Goal: Answer question/provide support: Share knowledge or assist other users

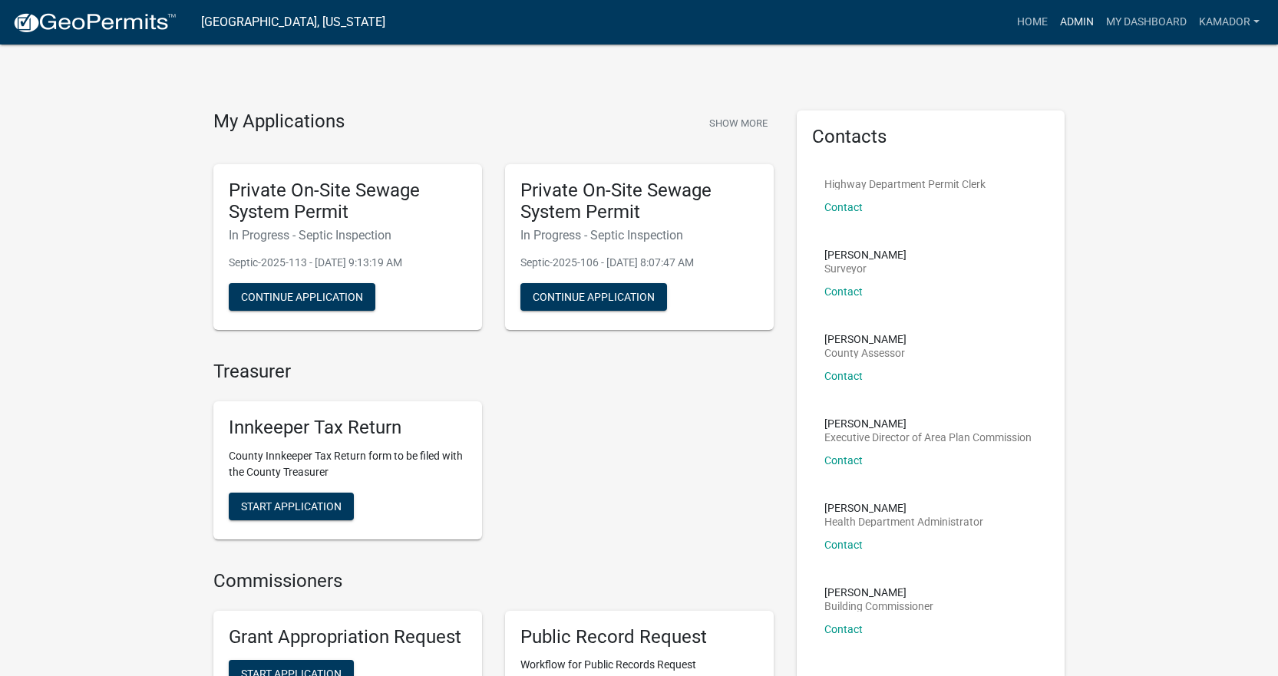
click at [1068, 21] on link "Admin" at bounding box center [1077, 22] width 46 height 29
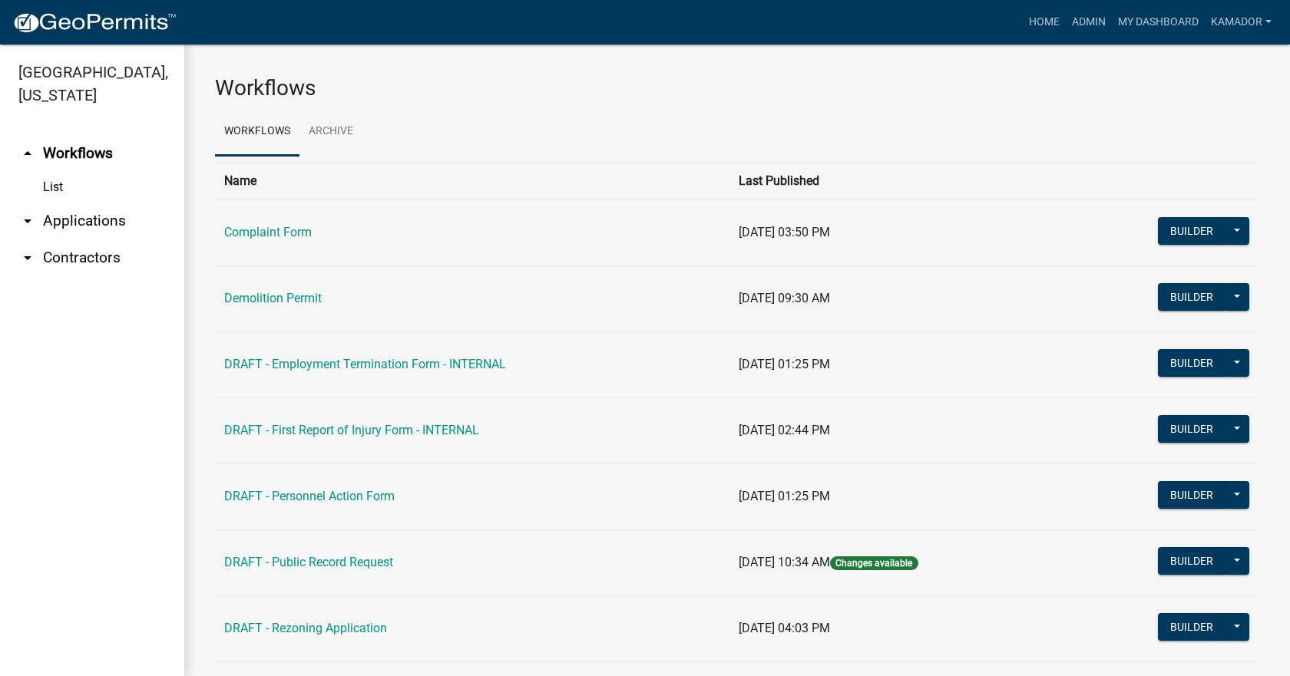
click at [86, 212] on link "arrow_drop_down Applications" at bounding box center [92, 221] width 184 height 37
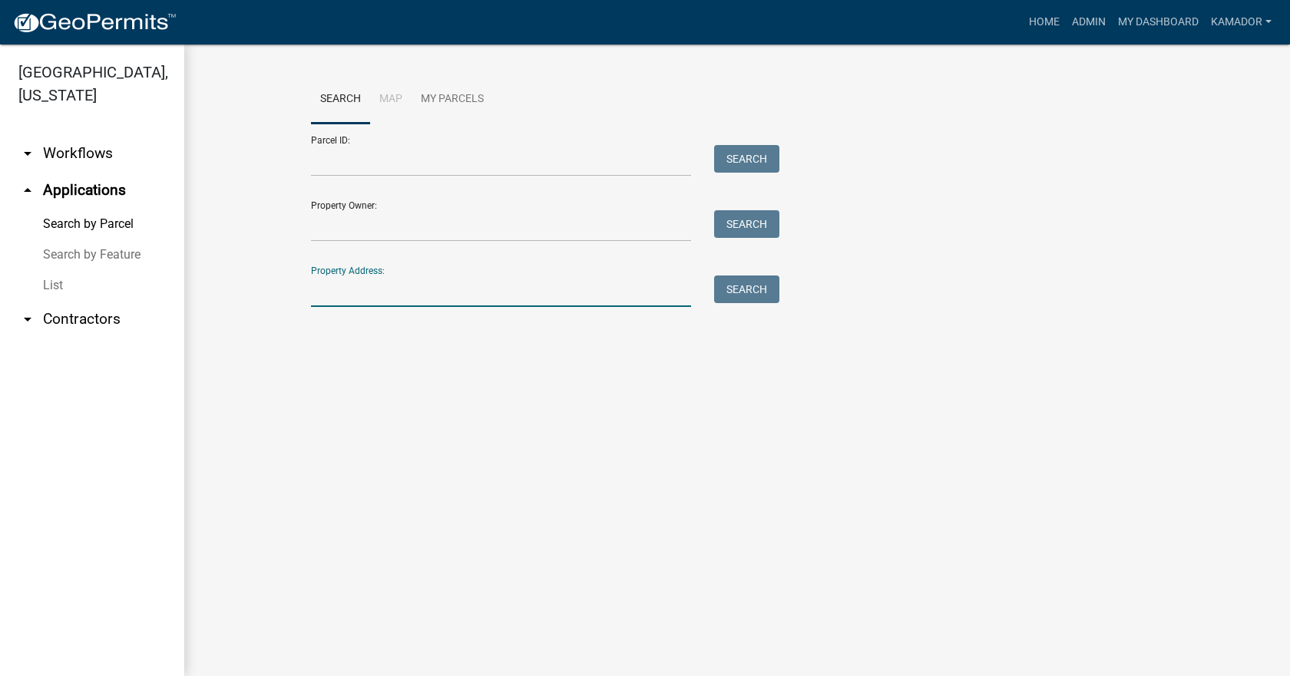
click at [349, 284] on input "Property Address:" at bounding box center [501, 291] width 380 height 31
type input "4420 [GEOGRAPHIC_DATA]"
click at [762, 285] on button "Search" at bounding box center [746, 290] width 65 height 28
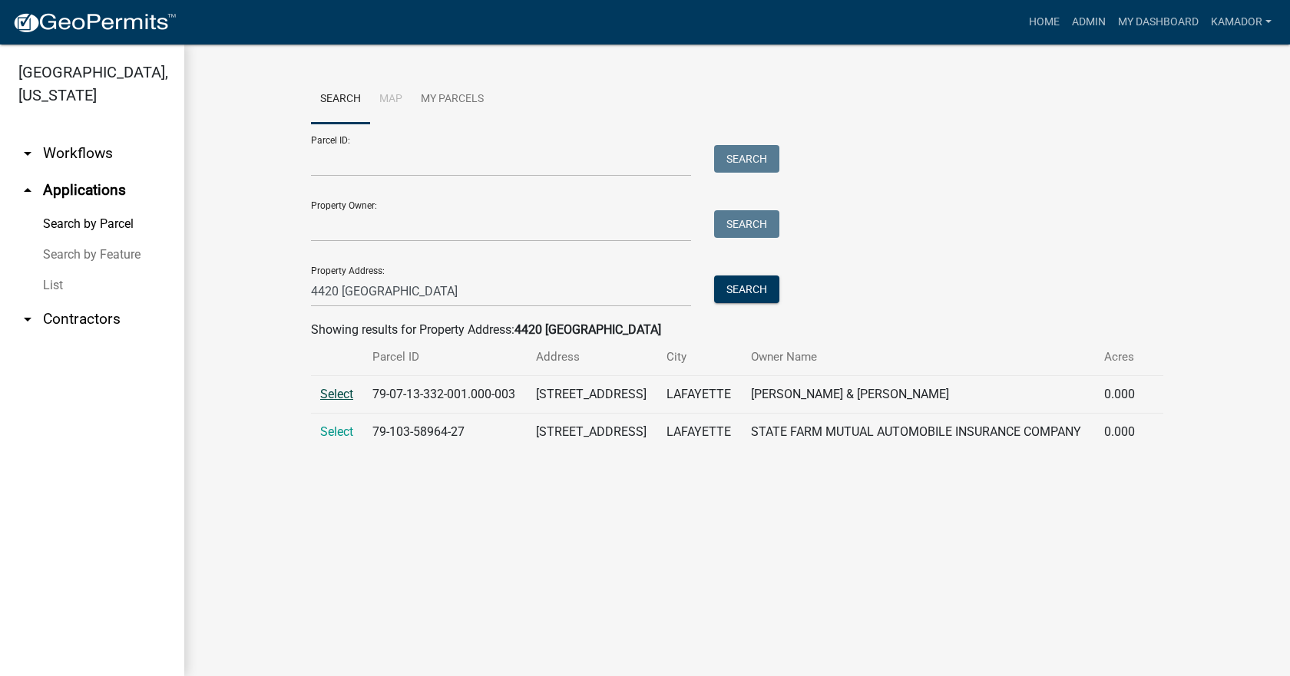
click at [347, 397] on span "Select" at bounding box center [336, 394] width 33 height 15
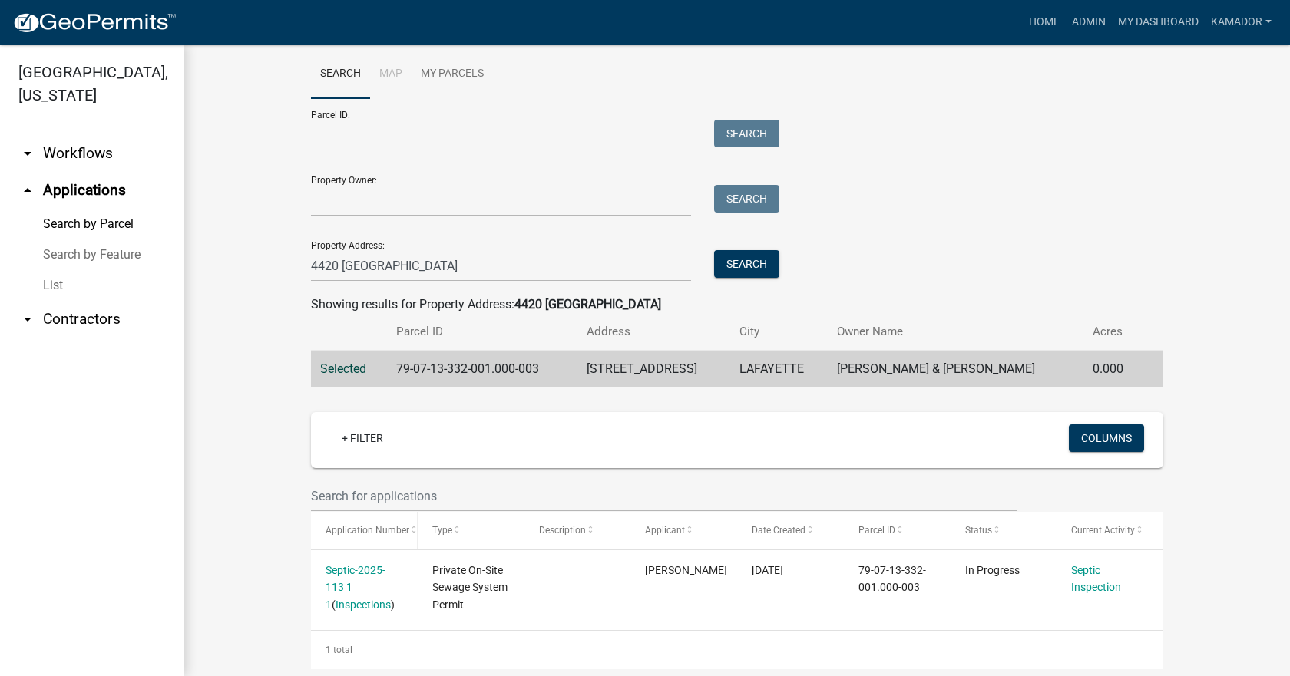
scroll to position [49, 0]
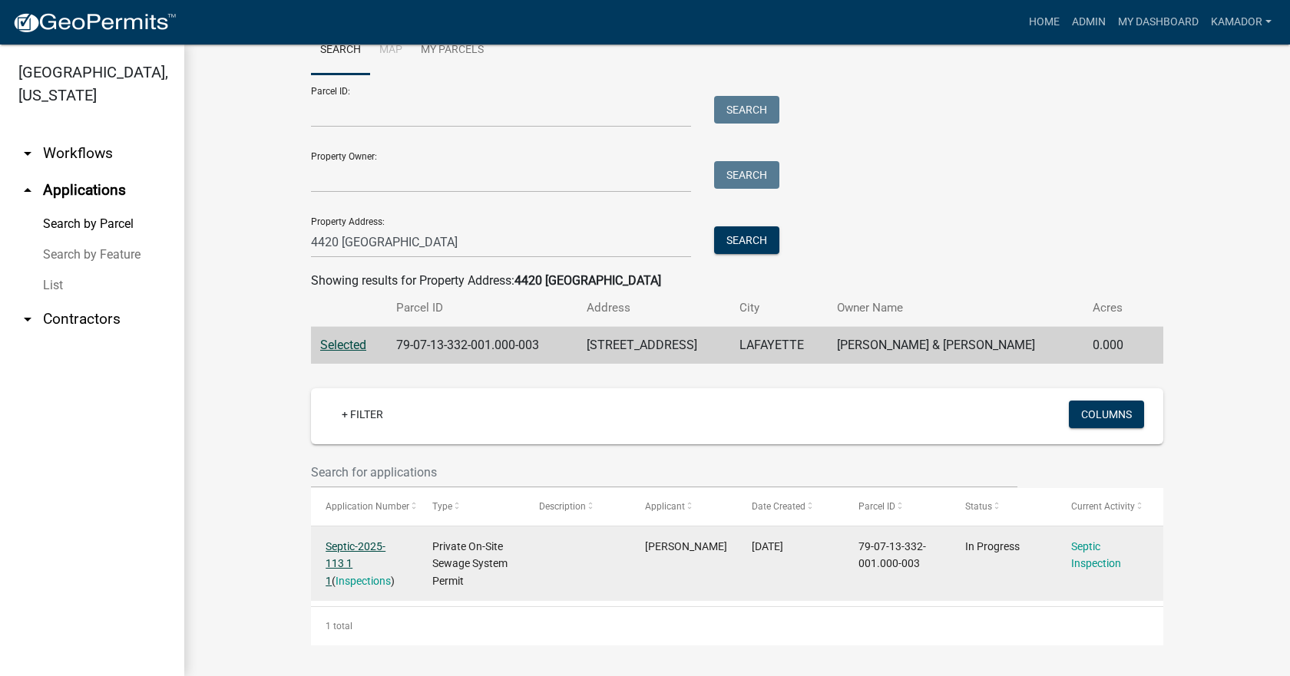
click at [350, 543] on link "Septic-2025-113 1 1" at bounding box center [355, 564] width 60 height 48
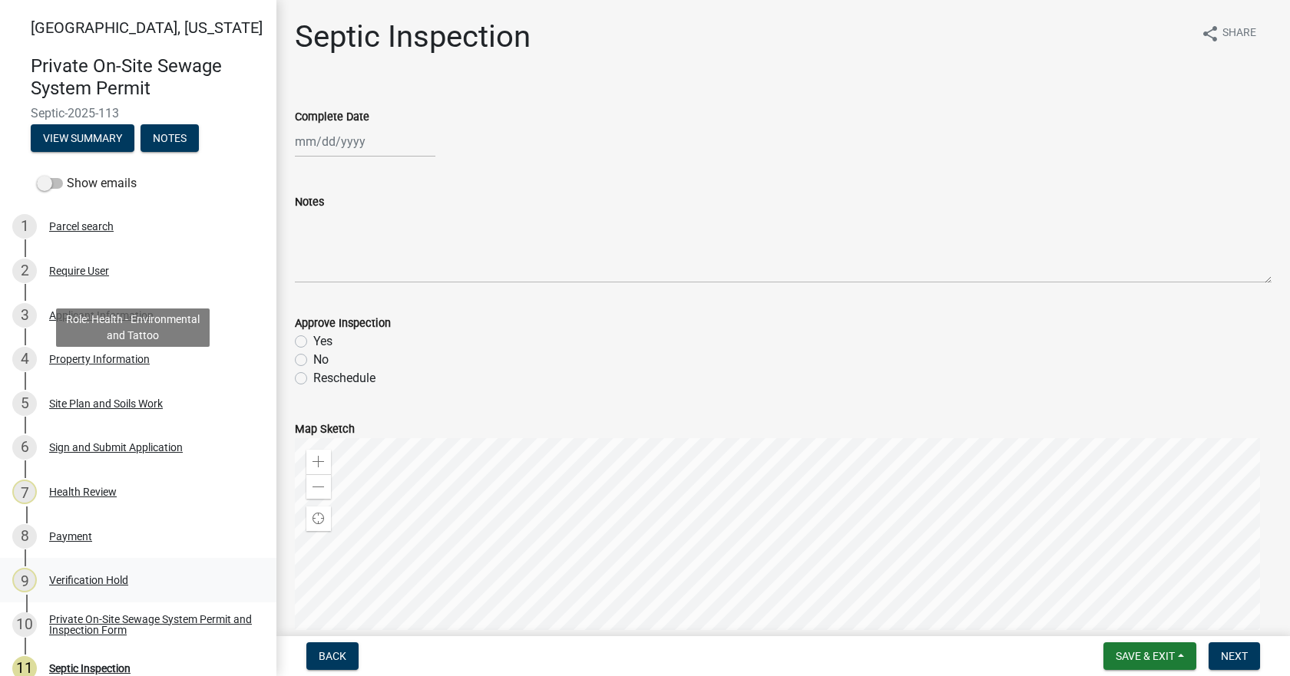
scroll to position [202, 0]
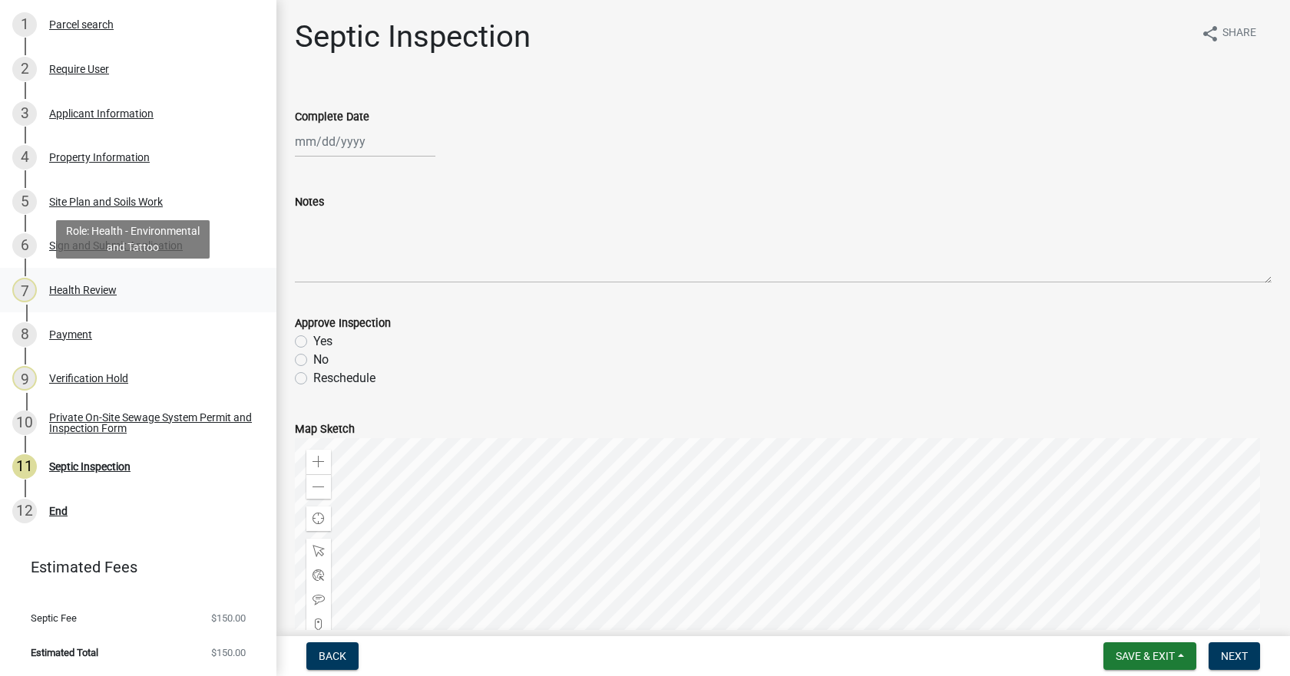
click at [69, 285] on div "Health Review" at bounding box center [83, 290] width 68 height 11
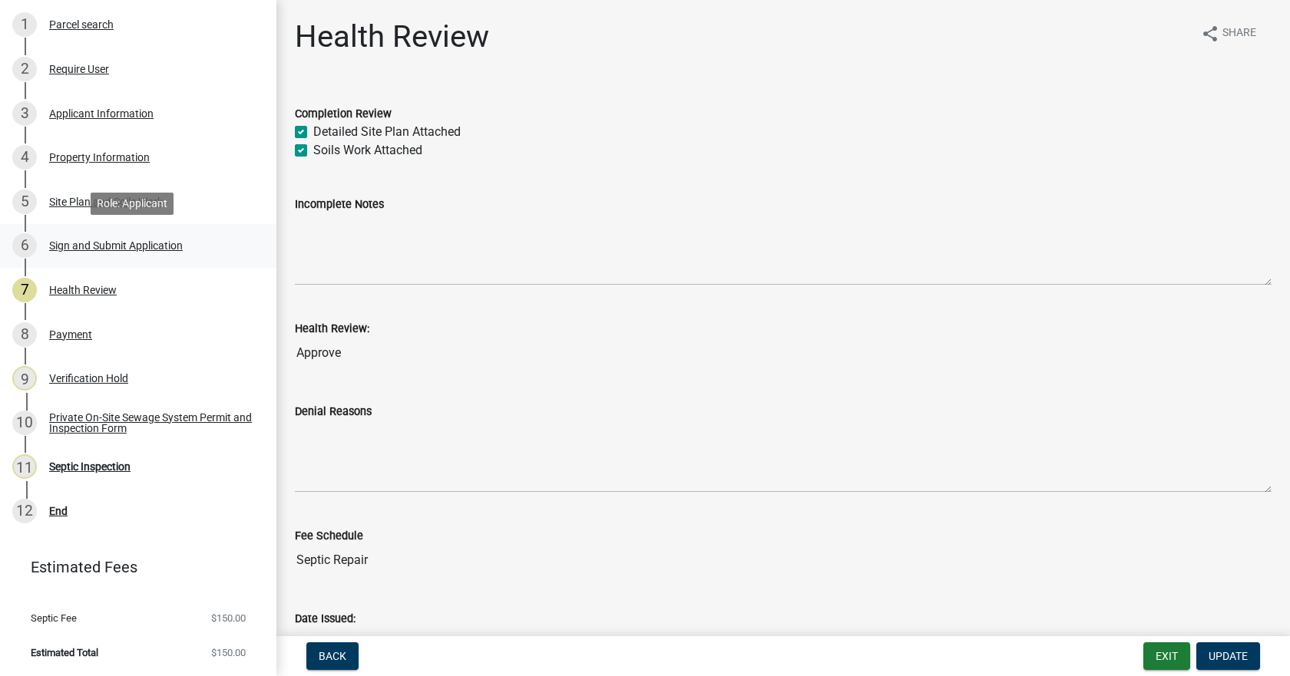
click at [111, 234] on div "6 Sign and Submit Application" at bounding box center [132, 245] width 240 height 25
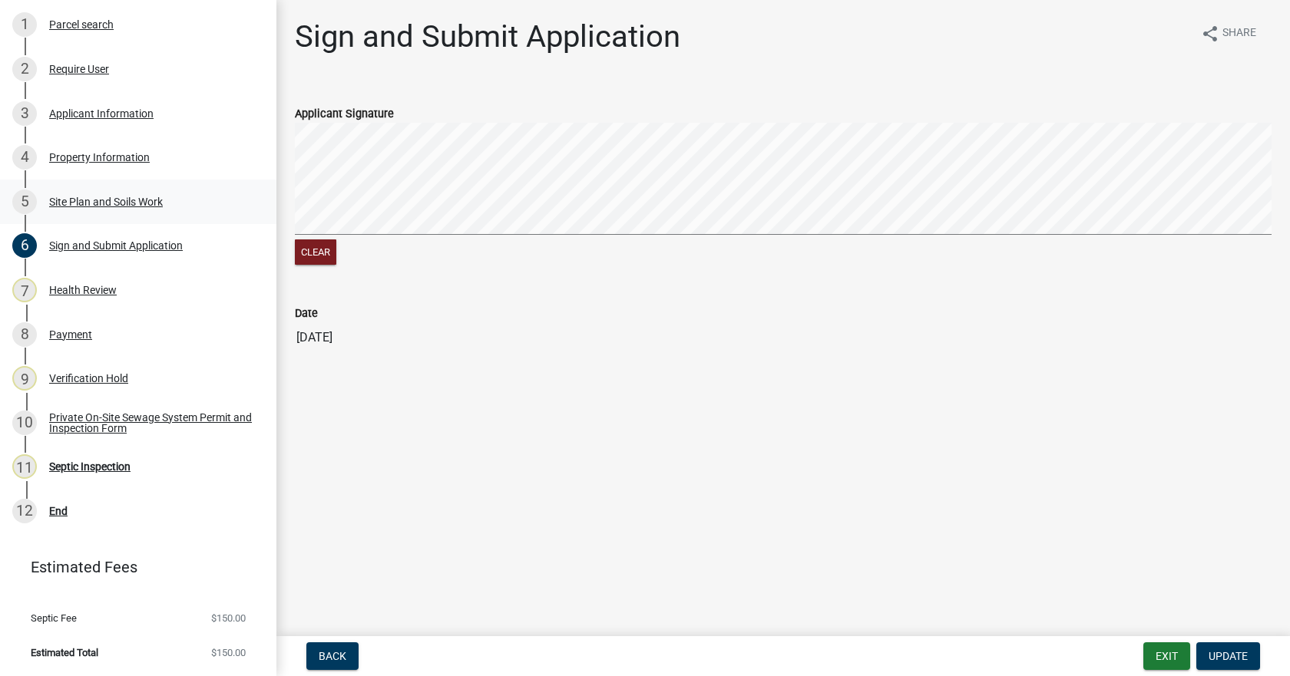
click at [92, 198] on div "Site Plan and Soils Work" at bounding box center [106, 202] width 114 height 11
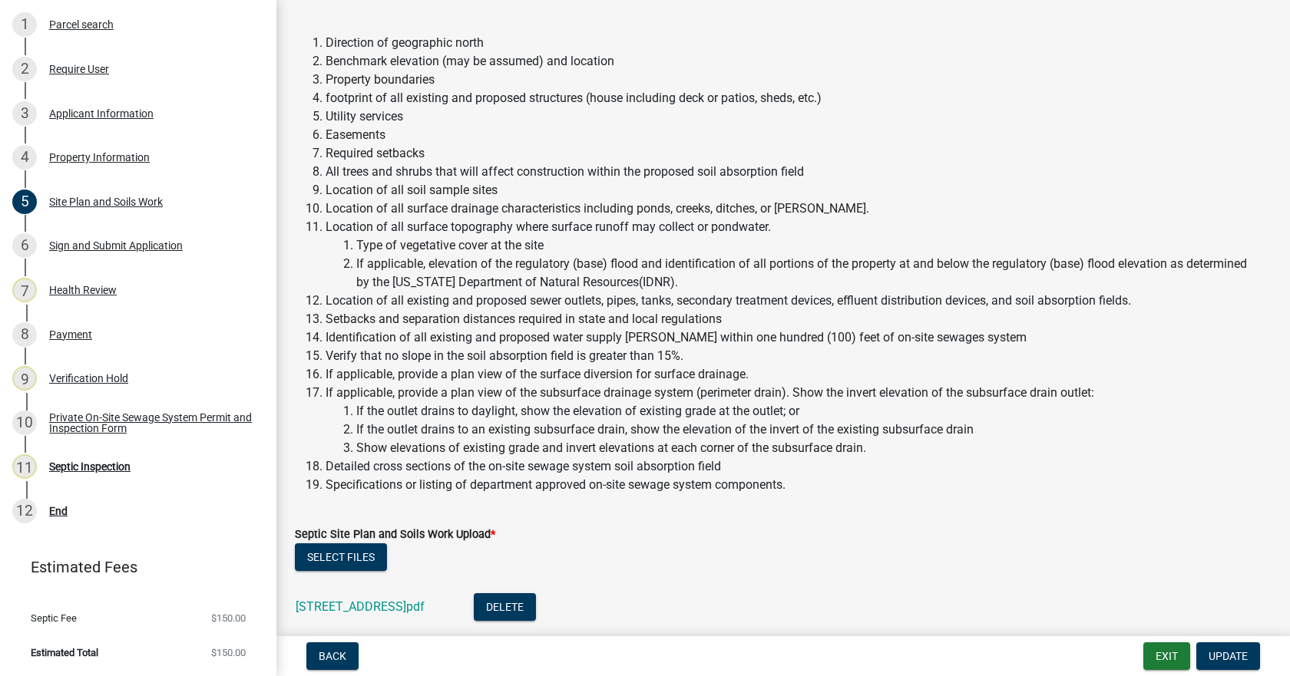
scroll to position [384, 0]
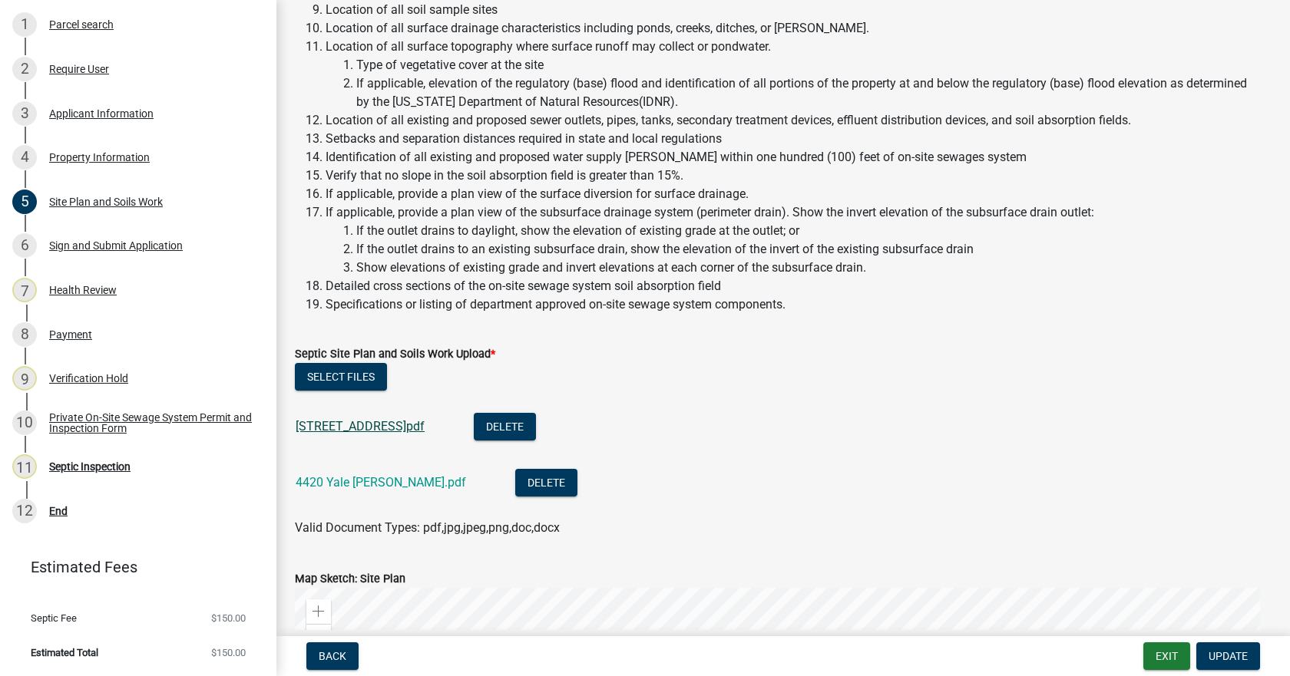
click at [343, 429] on link "[STREET_ADDRESS]pdf" at bounding box center [360, 426] width 129 height 15
click at [78, 291] on div "Health Review" at bounding box center [83, 290] width 68 height 11
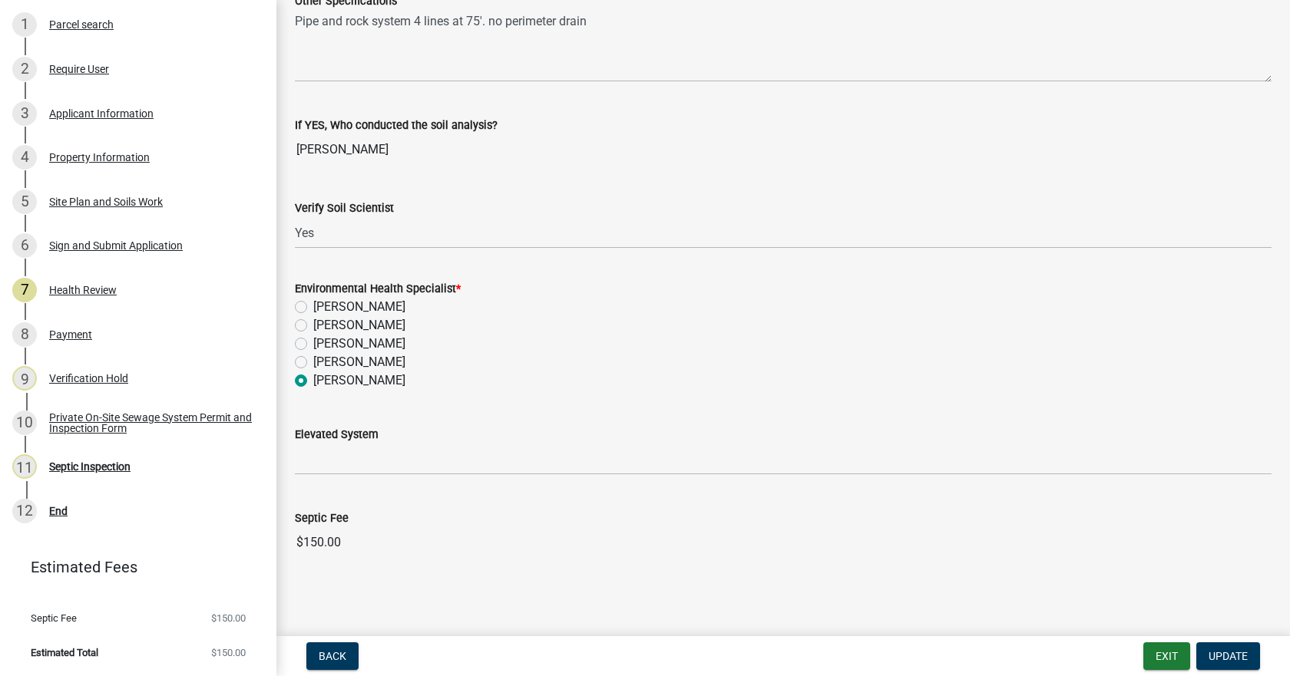
scroll to position [1852, 0]
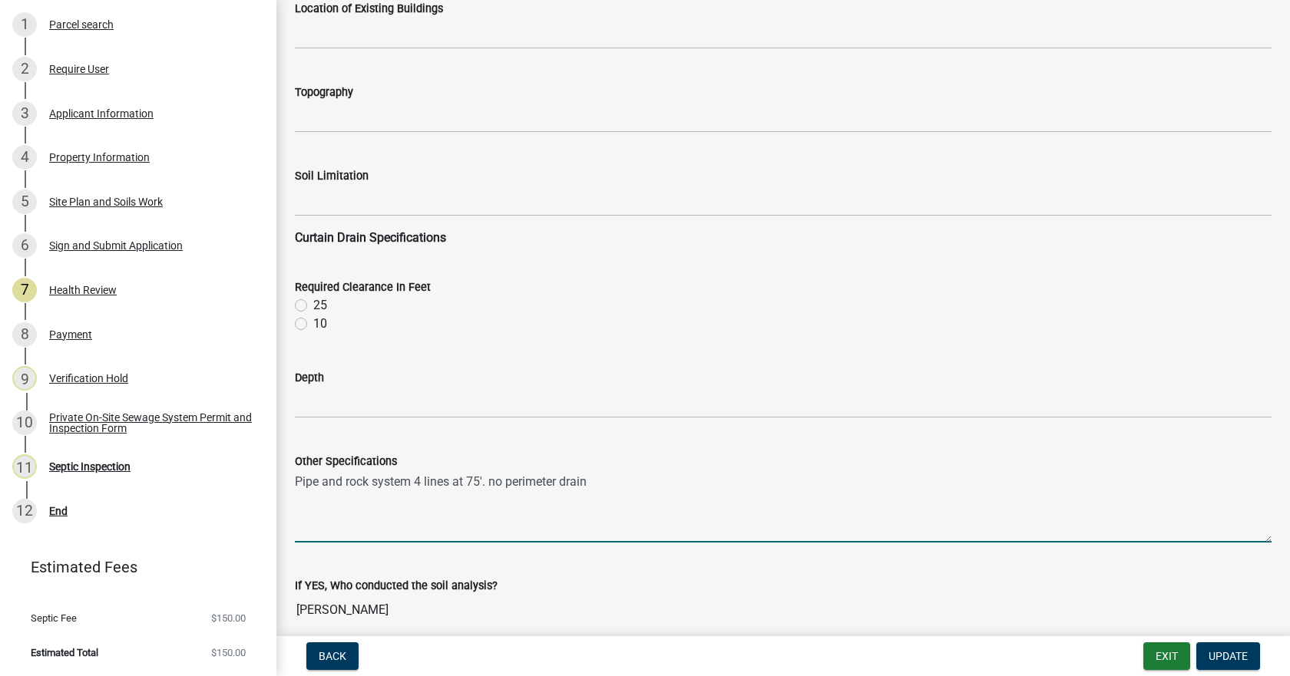
click at [481, 479] on textarea "Pipe and rock system 4 lines at 75'. no perimeter drain" at bounding box center [783, 507] width 976 height 72
click at [428, 481] on textarea "Pipe and rock system 4 lines at 60'. no perimeter drain" at bounding box center [783, 507] width 976 height 72
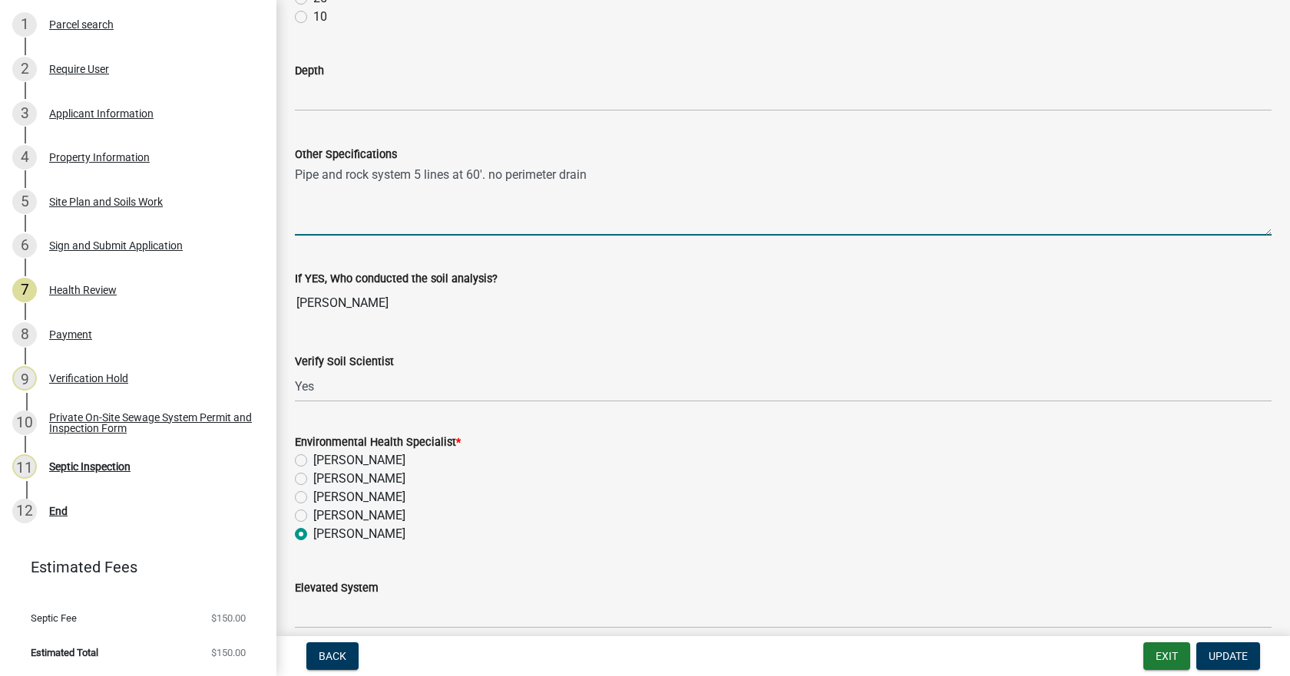
scroll to position [2313, 0]
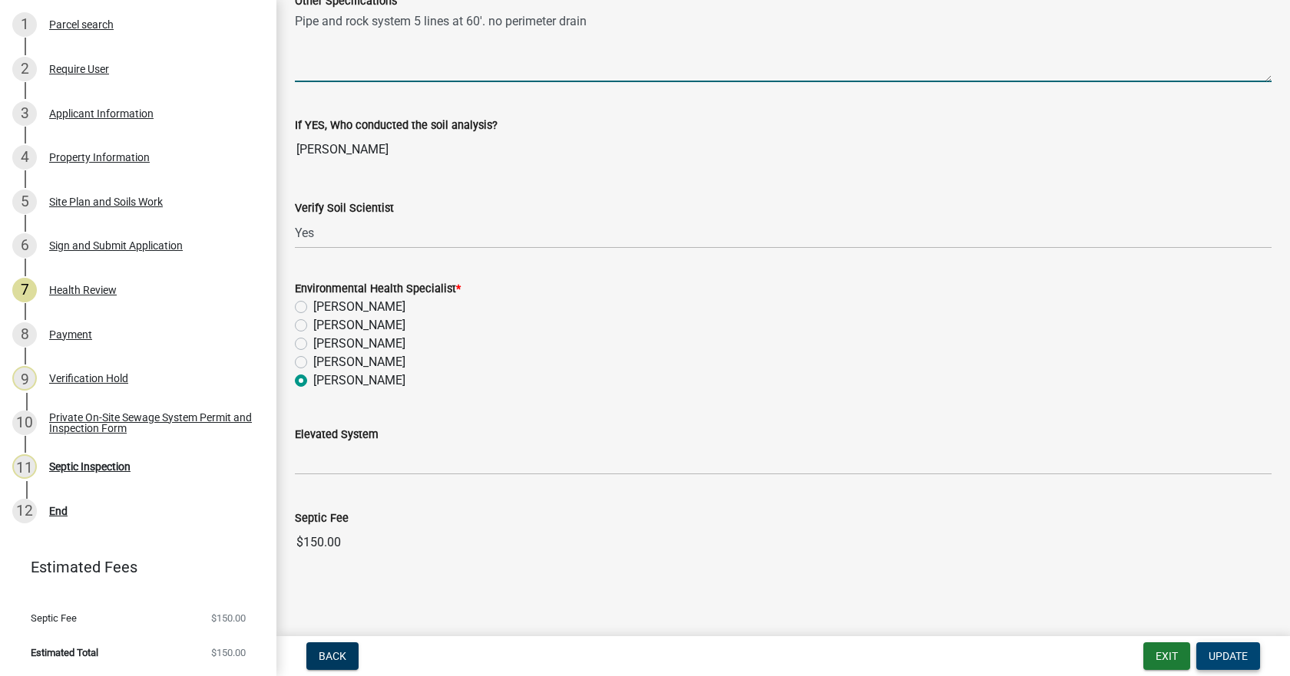
type textarea "Pipe and rock system 5 lines at 60'. no perimeter drain"
click at [1217, 652] on span "Update" at bounding box center [1227, 656] width 39 height 12
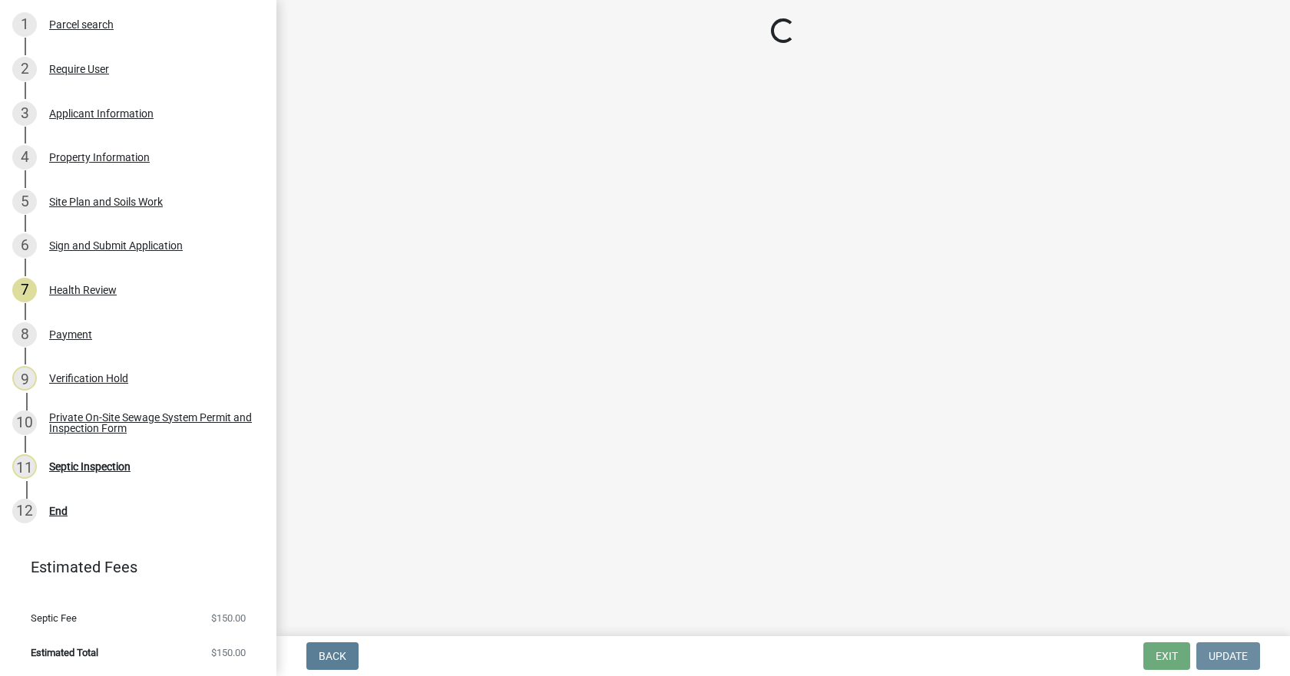
scroll to position [0, 0]
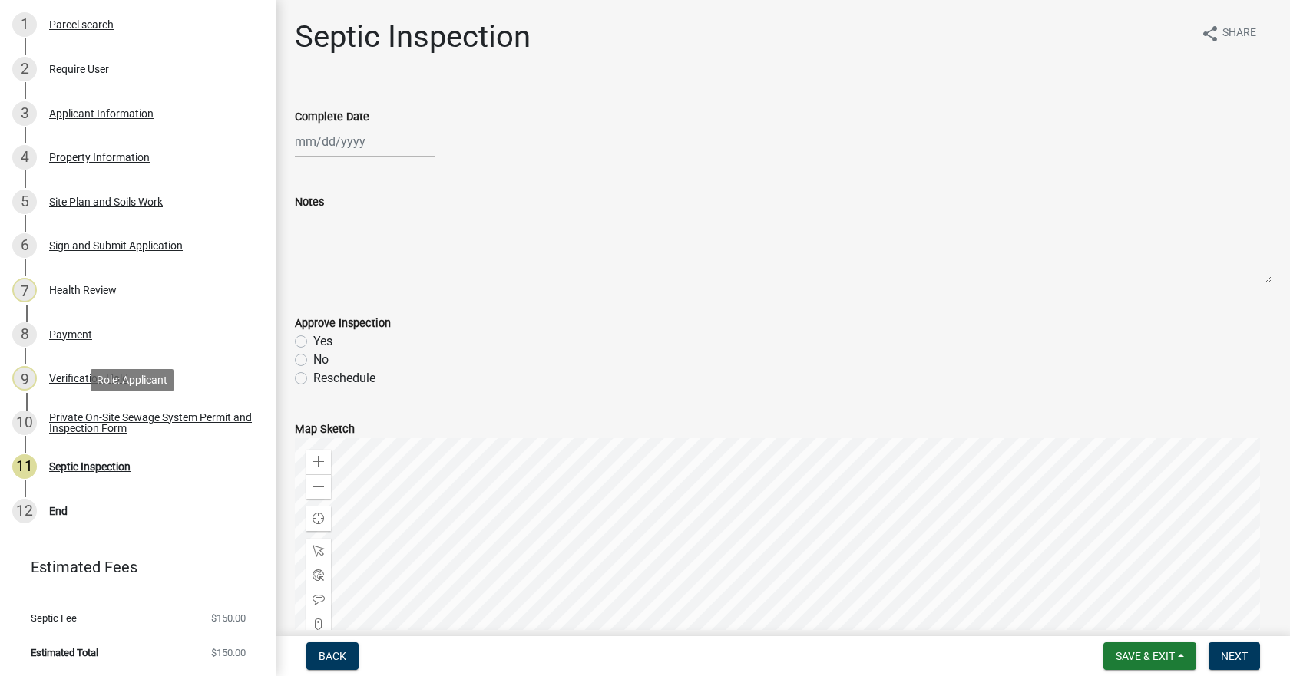
click at [112, 415] on div "Private On-Site Sewage System Permit and Inspection Form" at bounding box center [150, 422] width 203 height 21
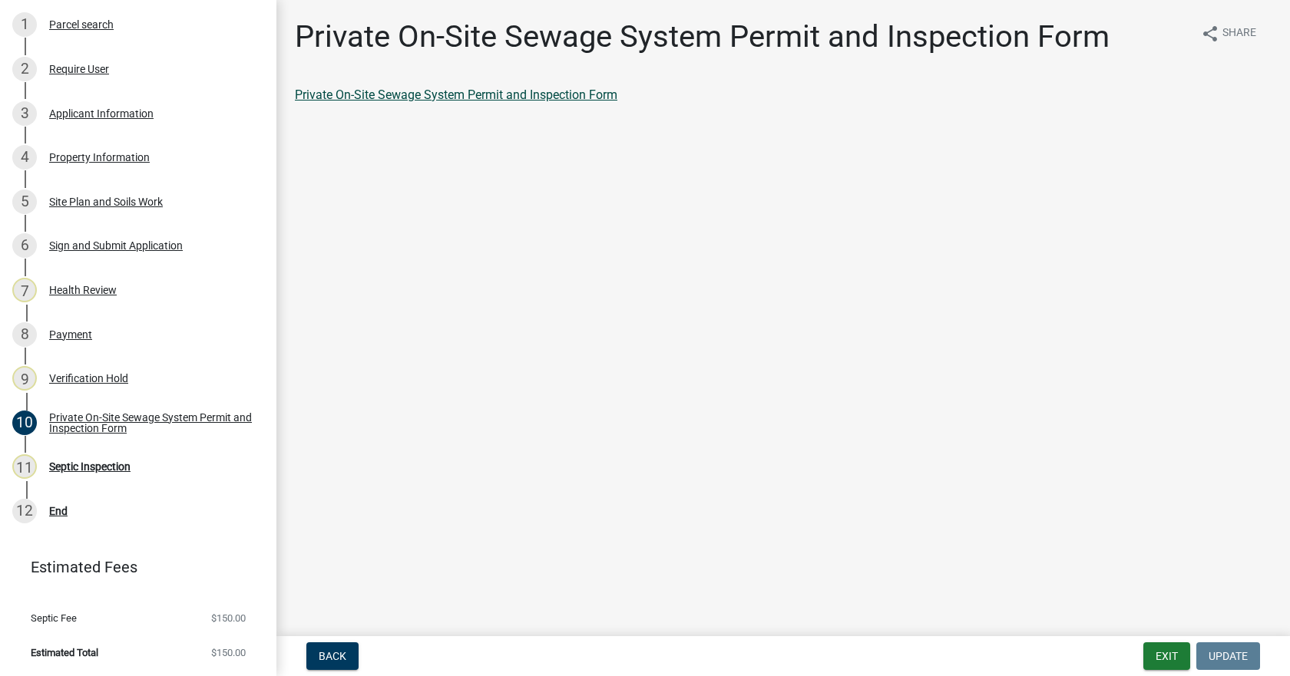
click at [408, 91] on link "Private On-Site Sewage System Permit and Inspection Form" at bounding box center [456, 95] width 322 height 15
